Goal: Information Seeking & Learning: Learn about a topic

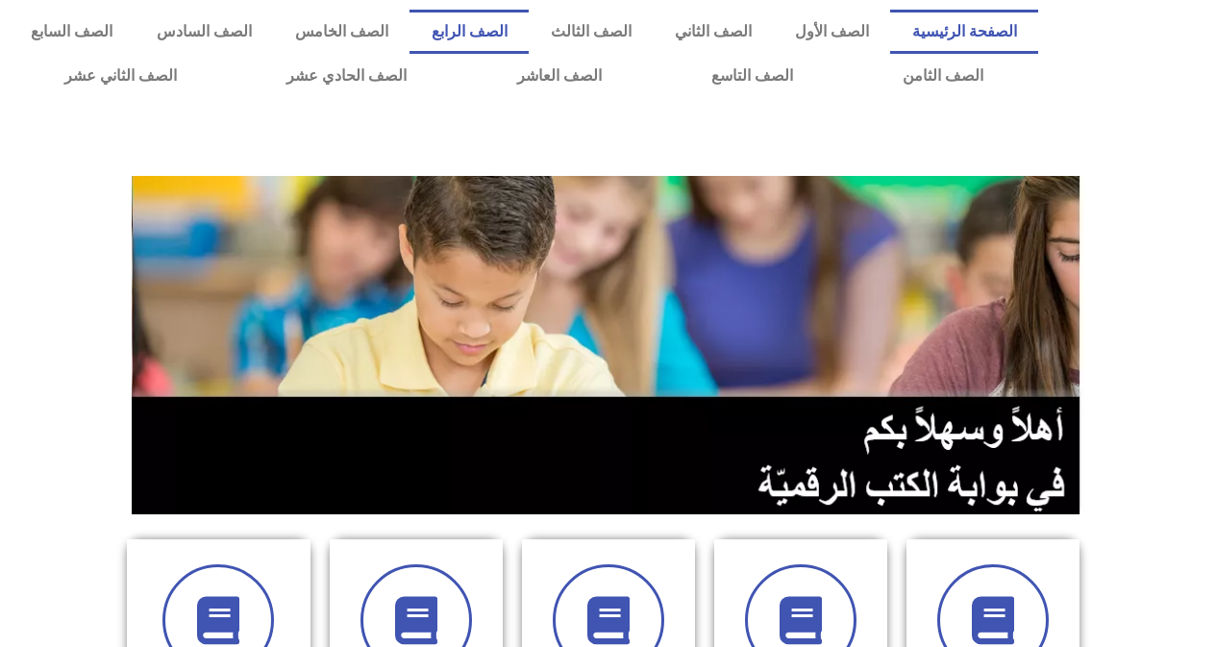
click at [529, 24] on link "الصف الرابع" at bounding box center [469, 32] width 119 height 44
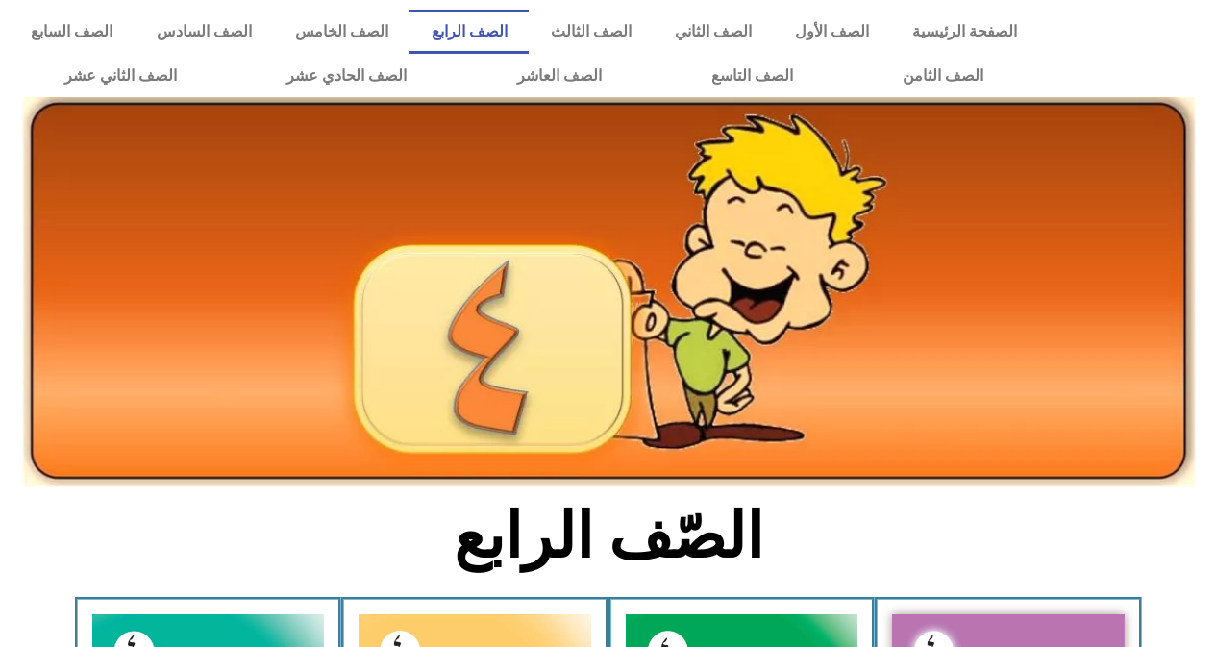
drag, startPoint x: 0, startPoint y: 0, endPoint x: 1197, endPoint y: 102, distance: 1201.6
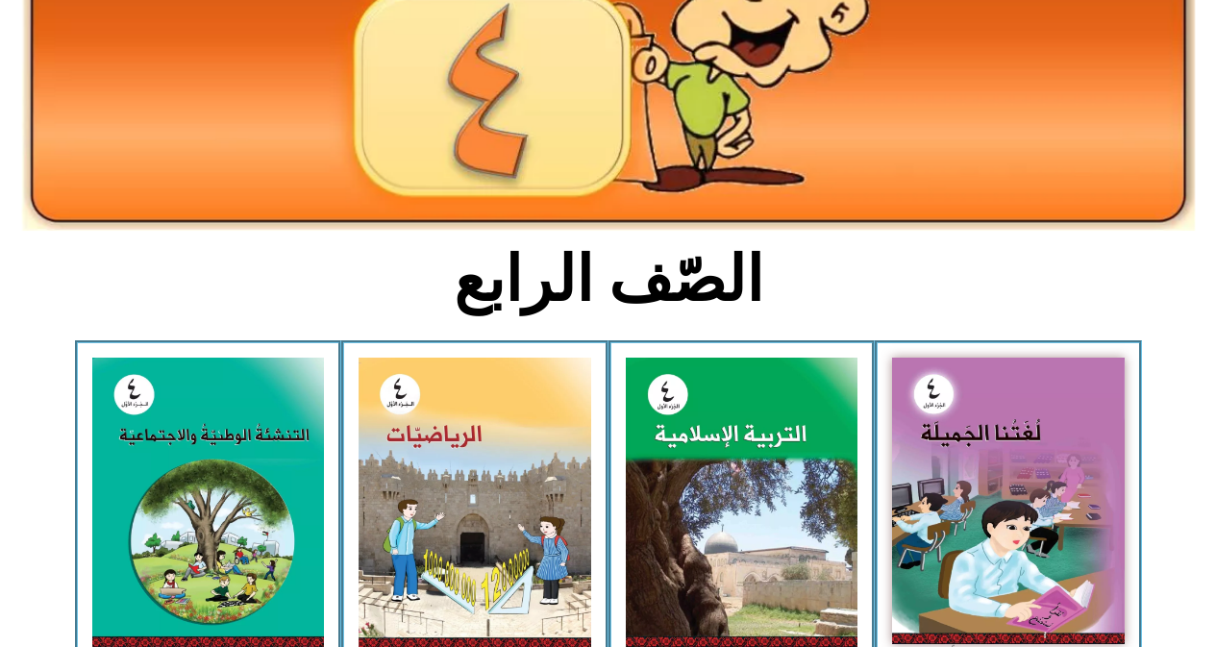
scroll to position [294, 0]
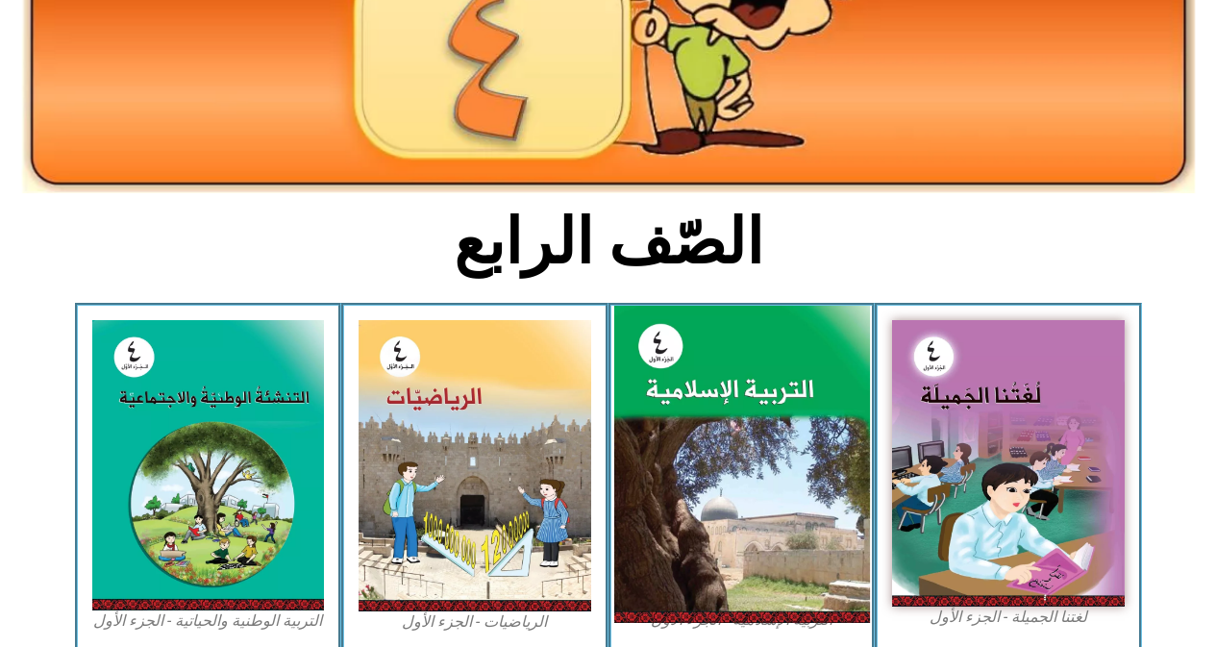
click at [767, 413] on img at bounding box center [742, 465] width 256 height 318
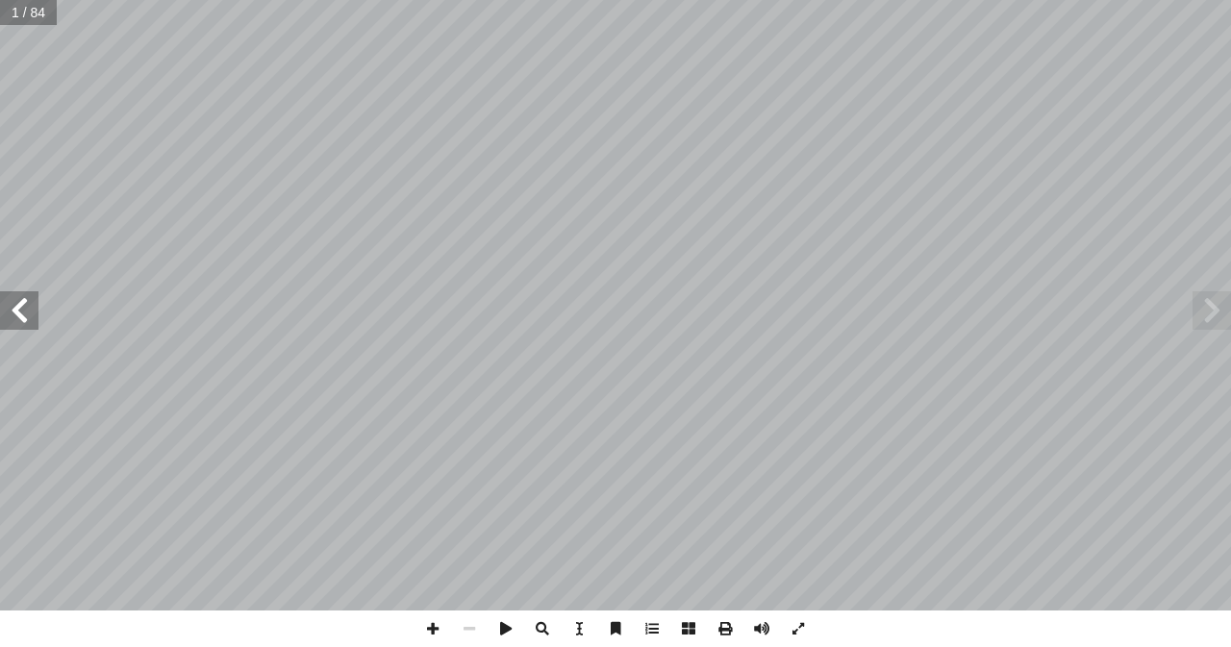
click at [0, 300] on span at bounding box center [19, 310] width 38 height 38
click at [19, 315] on span at bounding box center [19, 310] width 38 height 38
click at [13, 324] on span at bounding box center [19, 310] width 38 height 38
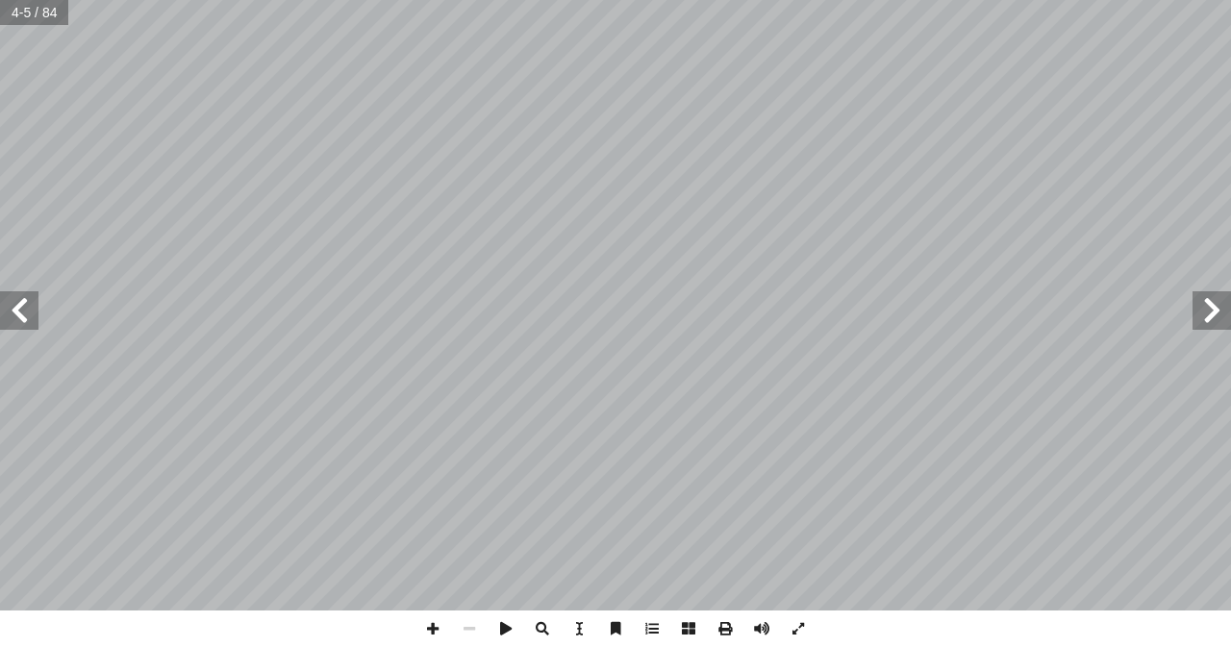
click at [13, 324] on span at bounding box center [19, 310] width 38 height 38
click at [1198, 317] on span at bounding box center [1211, 310] width 38 height 38
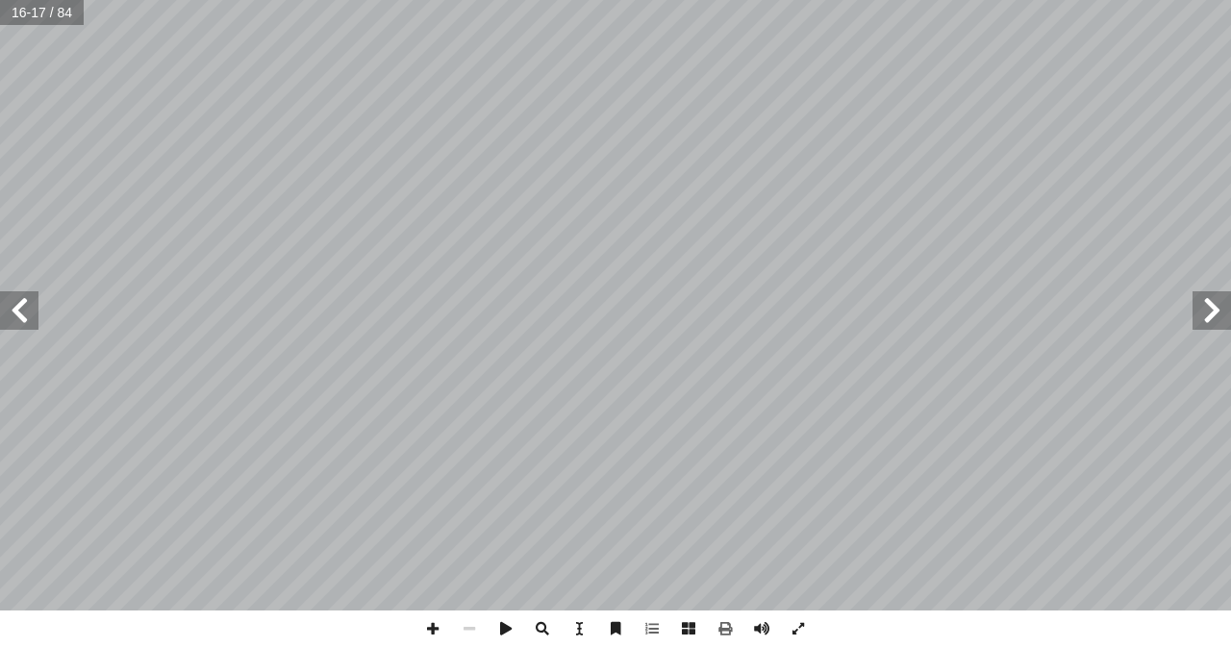
click at [0, 323] on span at bounding box center [19, 310] width 38 height 38
